Goal: Task Accomplishment & Management: Manage account settings

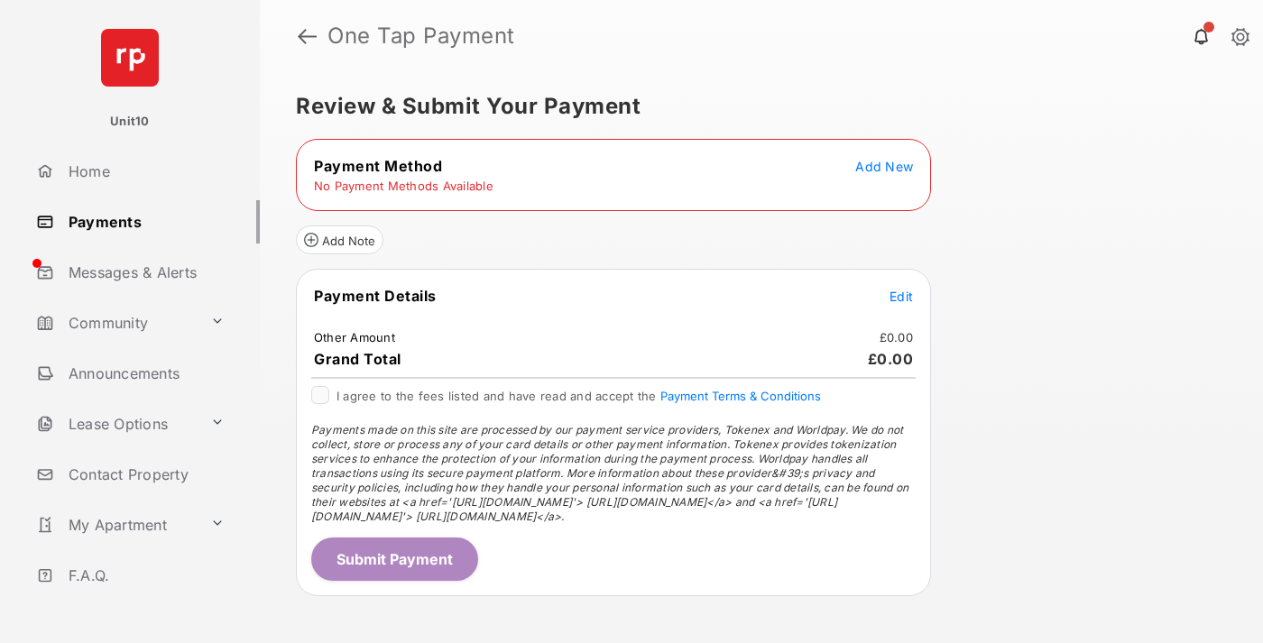
click at [884, 166] on span "Add New" at bounding box center [884, 166] width 58 height 15
